Goal: Transaction & Acquisition: Purchase product/service

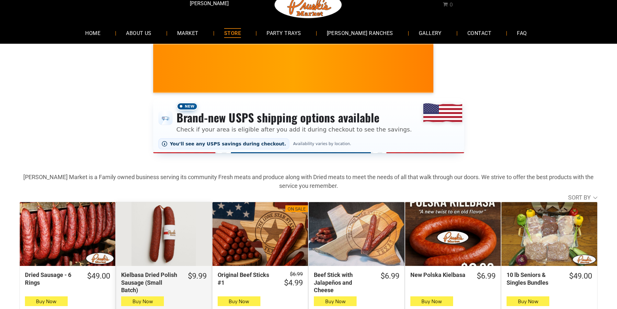
scroll to position [32, 0]
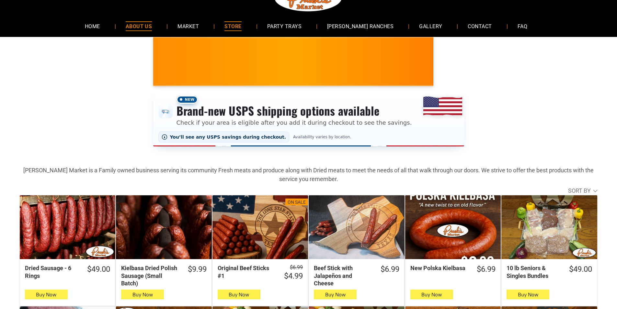
click at [136, 24] on link "ABOUT US" at bounding box center [139, 25] width 46 height 17
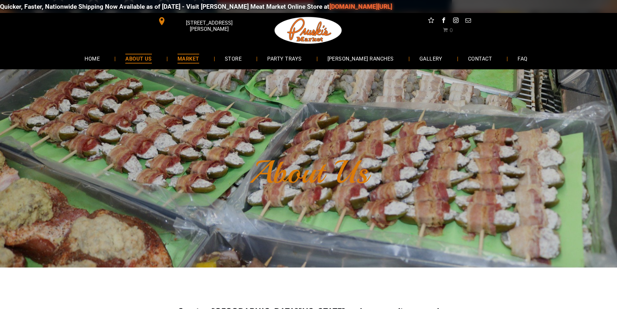
click at [189, 53] on link "MARKET" at bounding box center [188, 58] width 41 height 17
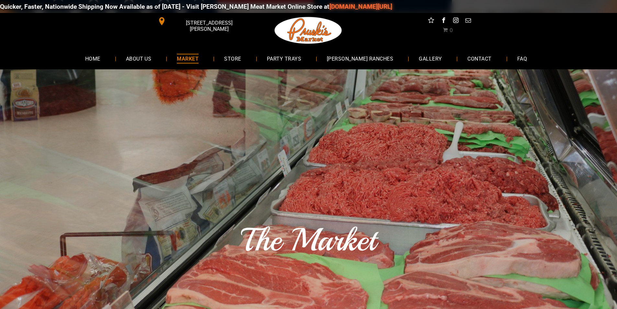
click at [505, 8] on div "Quicker, Faster, Nationwide Shipping Now Available as of 8-19-2025 - Visit Prus…" at bounding box center [308, 6] width 617 height 19
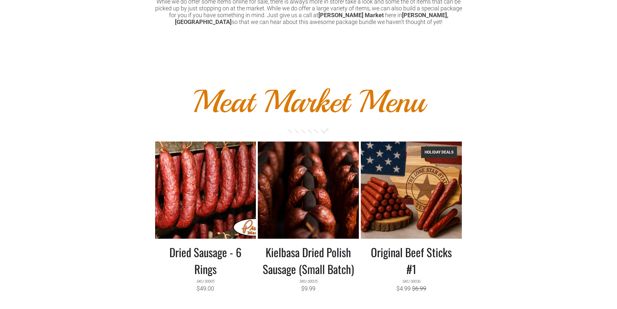
scroll to position [550, 0]
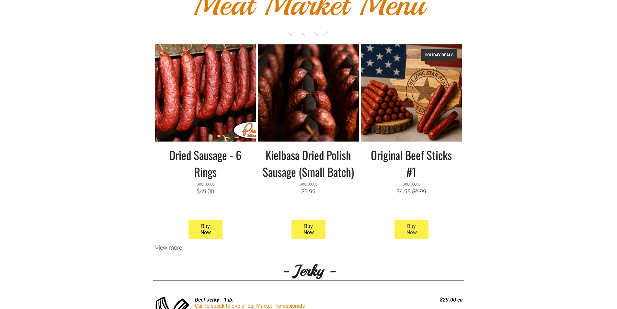
click at [420, 227] on span "Buy Now" at bounding box center [411, 229] width 32 height 19
